Goal: Book appointment/travel/reservation

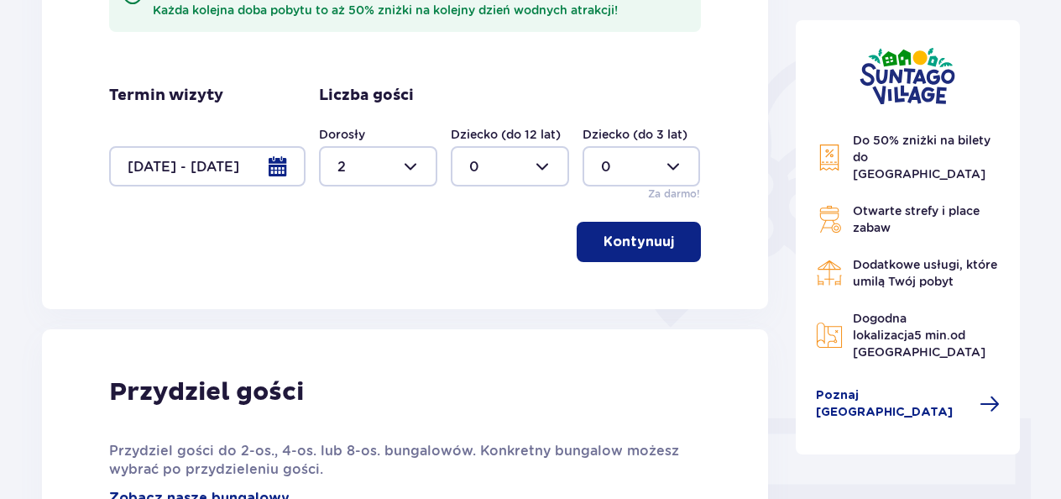
scroll to position [432, 0]
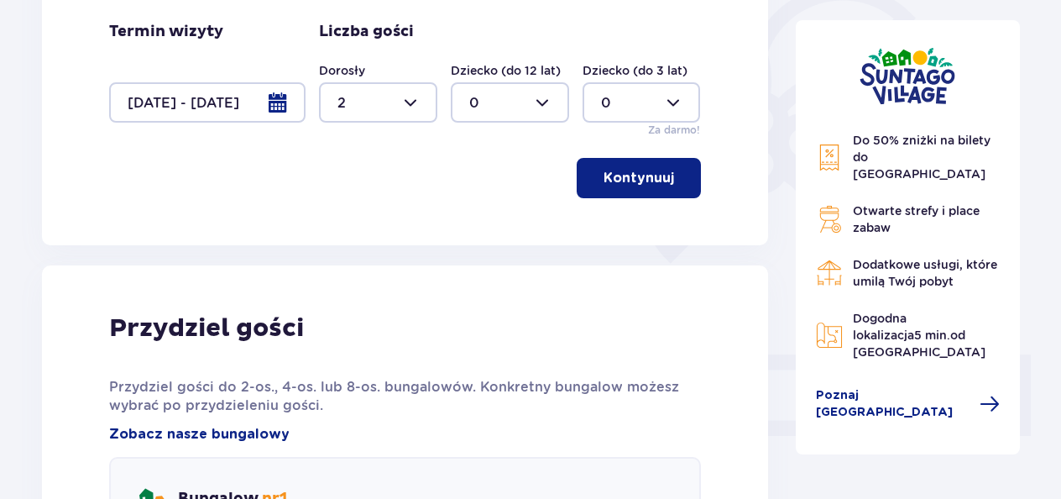
click at [831, 151] on img at bounding box center [829, 158] width 27 height 28
click at [872, 151] on span "Do 50% zniżki na bilety do parku Suntago" at bounding box center [922, 157] width 138 height 47
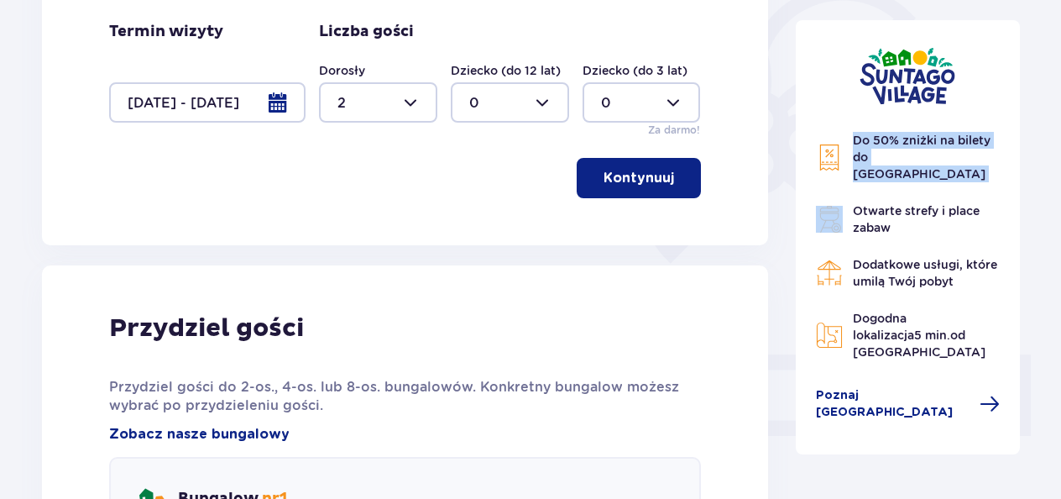
click at [872, 151] on span "Do 50% zniżki na bilety do parku Suntago" at bounding box center [922, 157] width 138 height 47
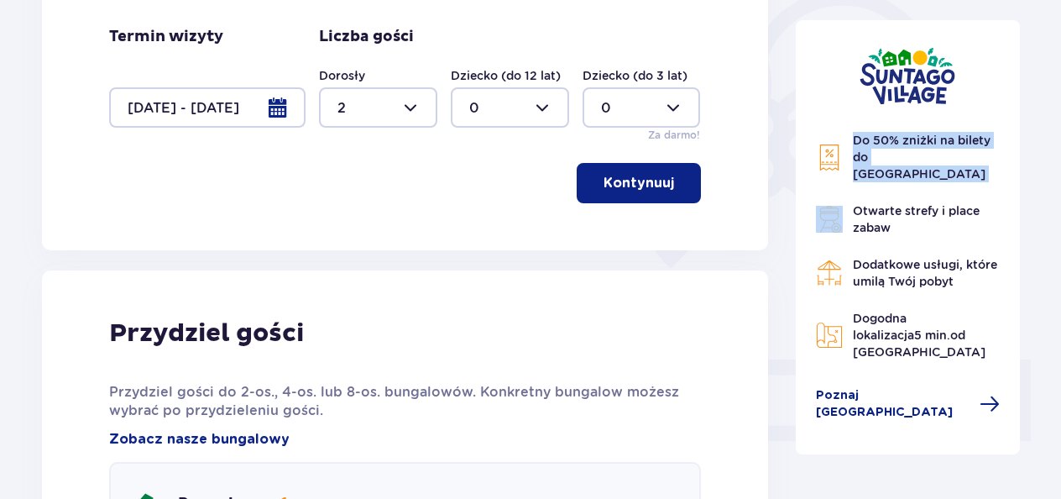
scroll to position [0, 0]
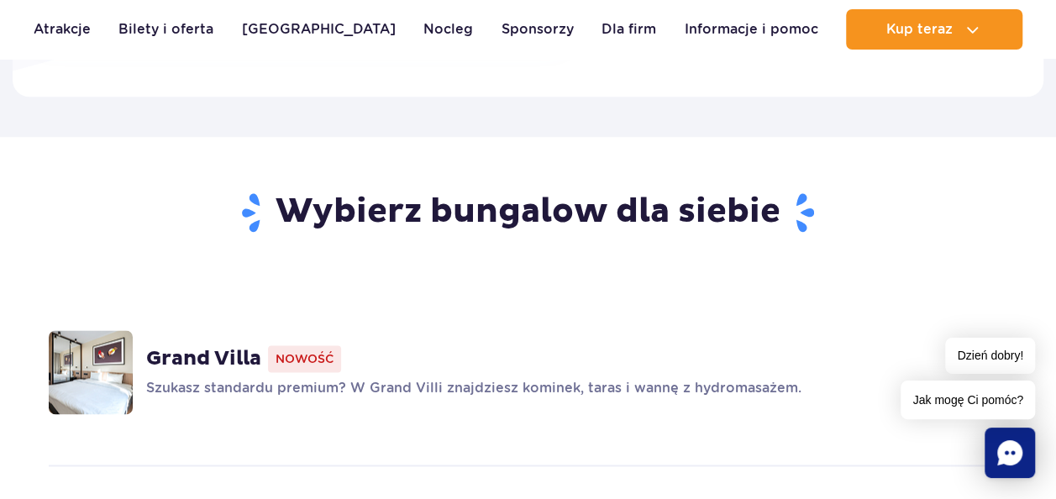
scroll to position [1141, 0]
